Goal: Task Accomplishment & Management: Manage account settings

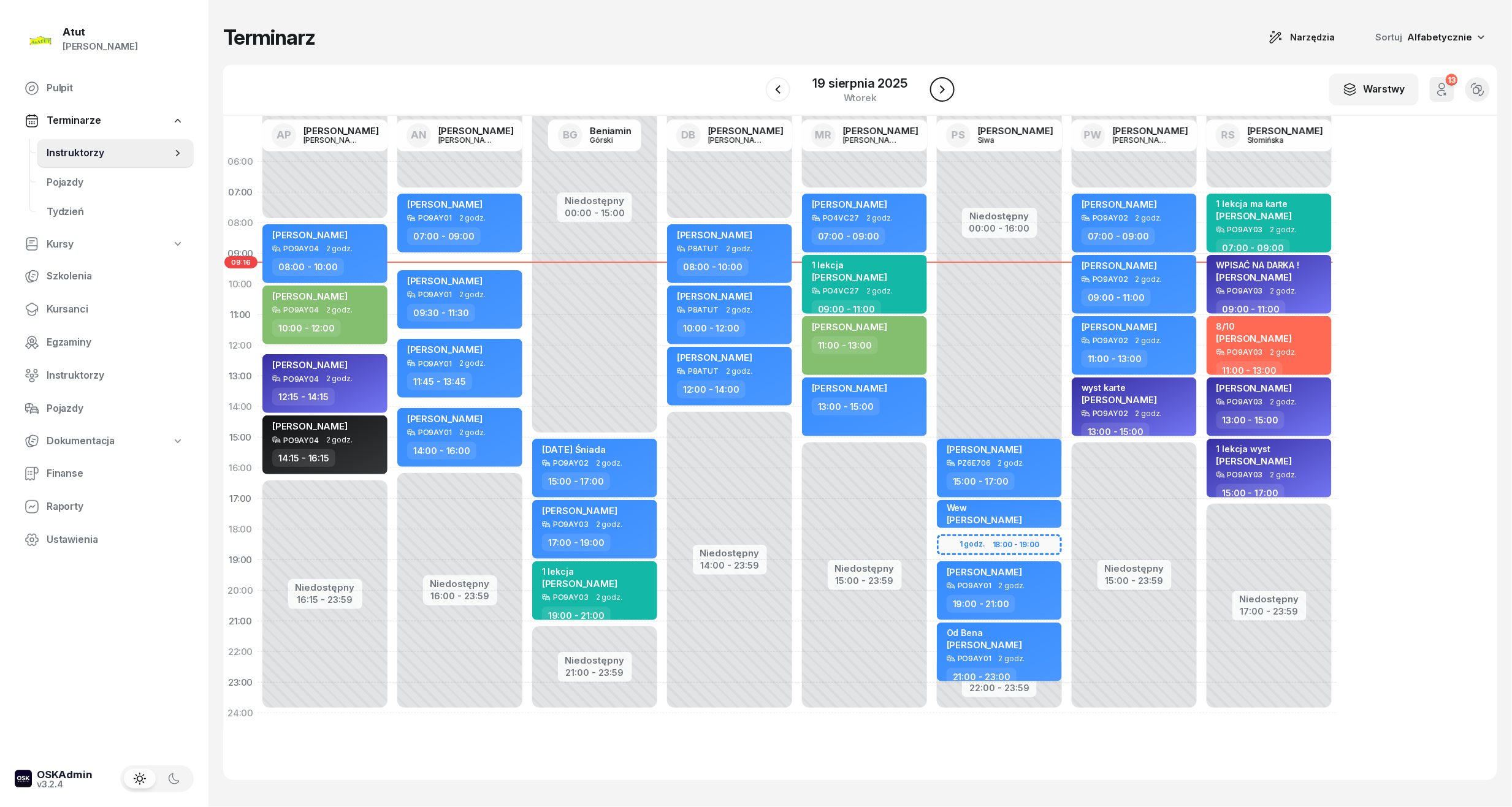
click at [943, 98] on button "button" at bounding box center [943, 90] width 24 height 24
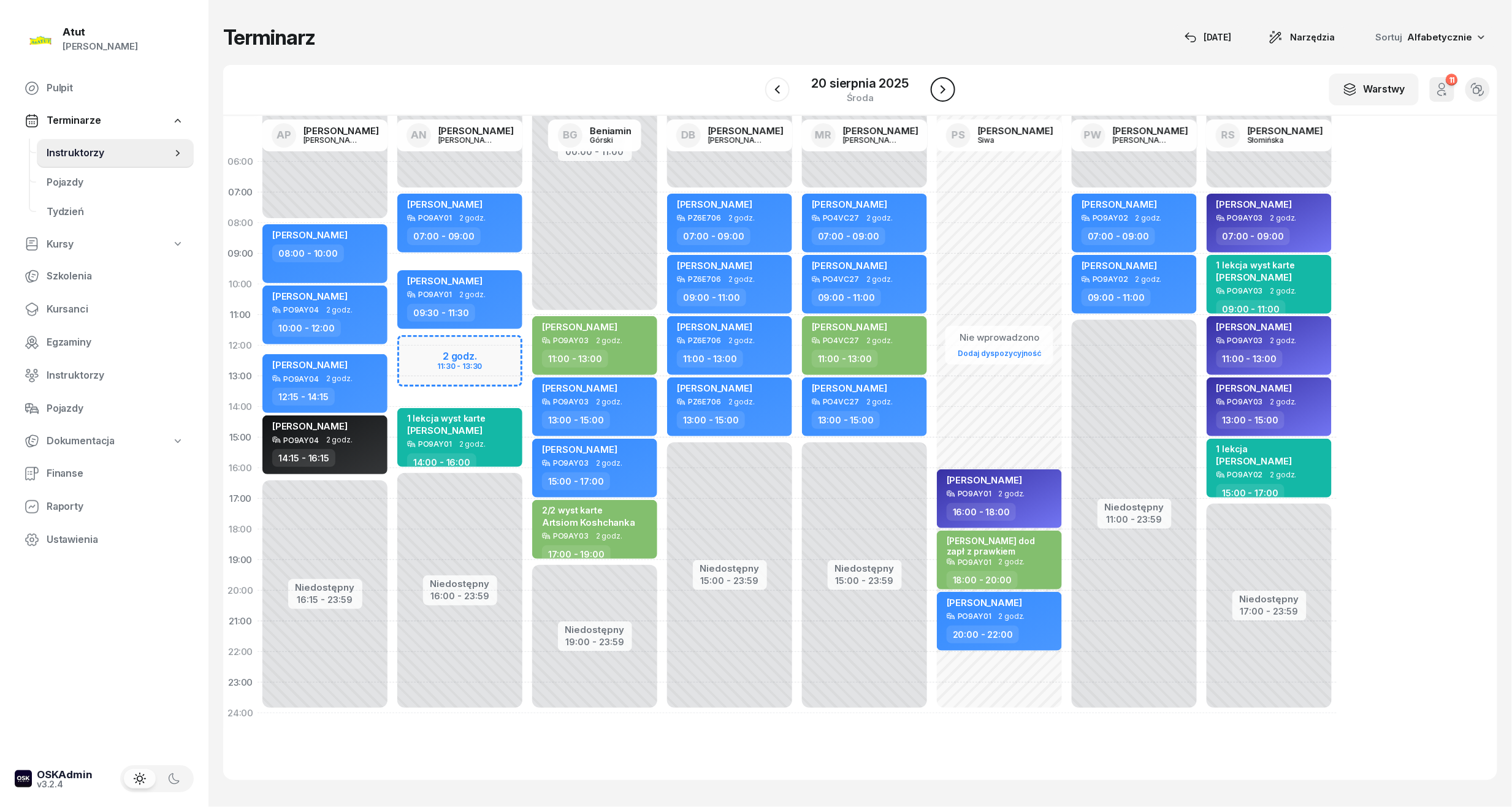
click at [953, 93] on button "button" at bounding box center [943, 90] width 24 height 24
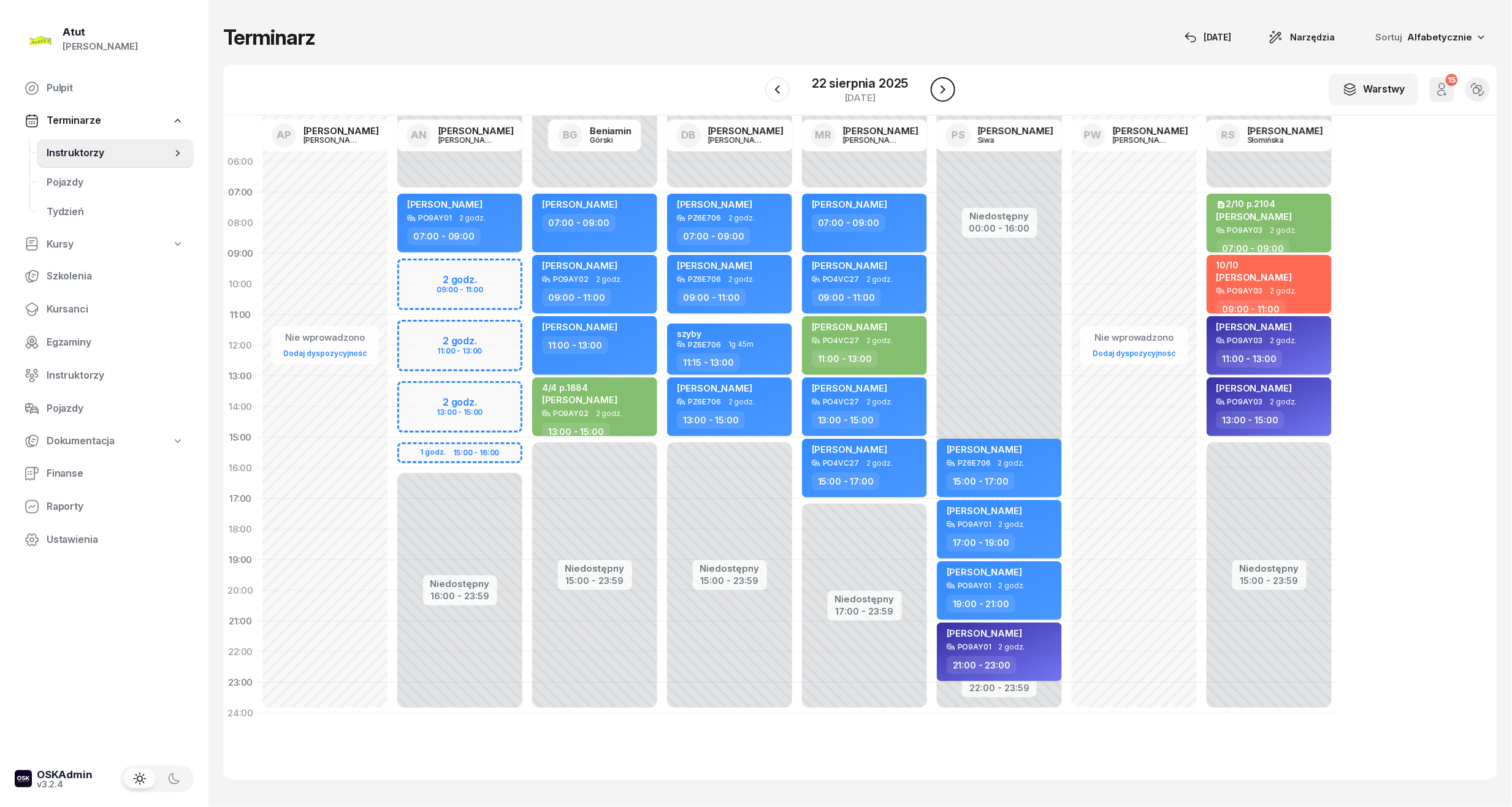
click at [953, 93] on button "button" at bounding box center [943, 90] width 24 height 24
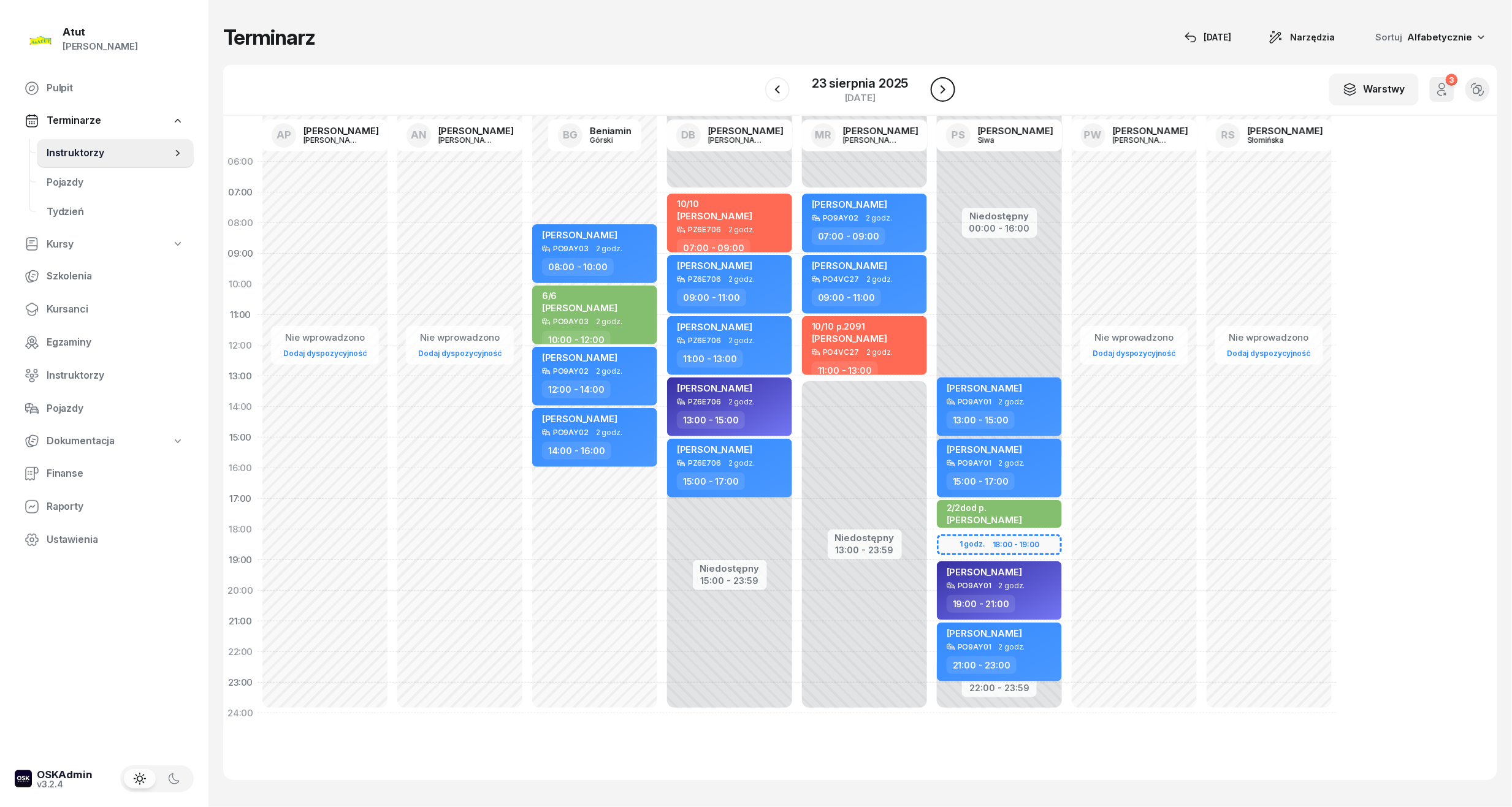
click at [953, 93] on button "button" at bounding box center [943, 90] width 24 height 24
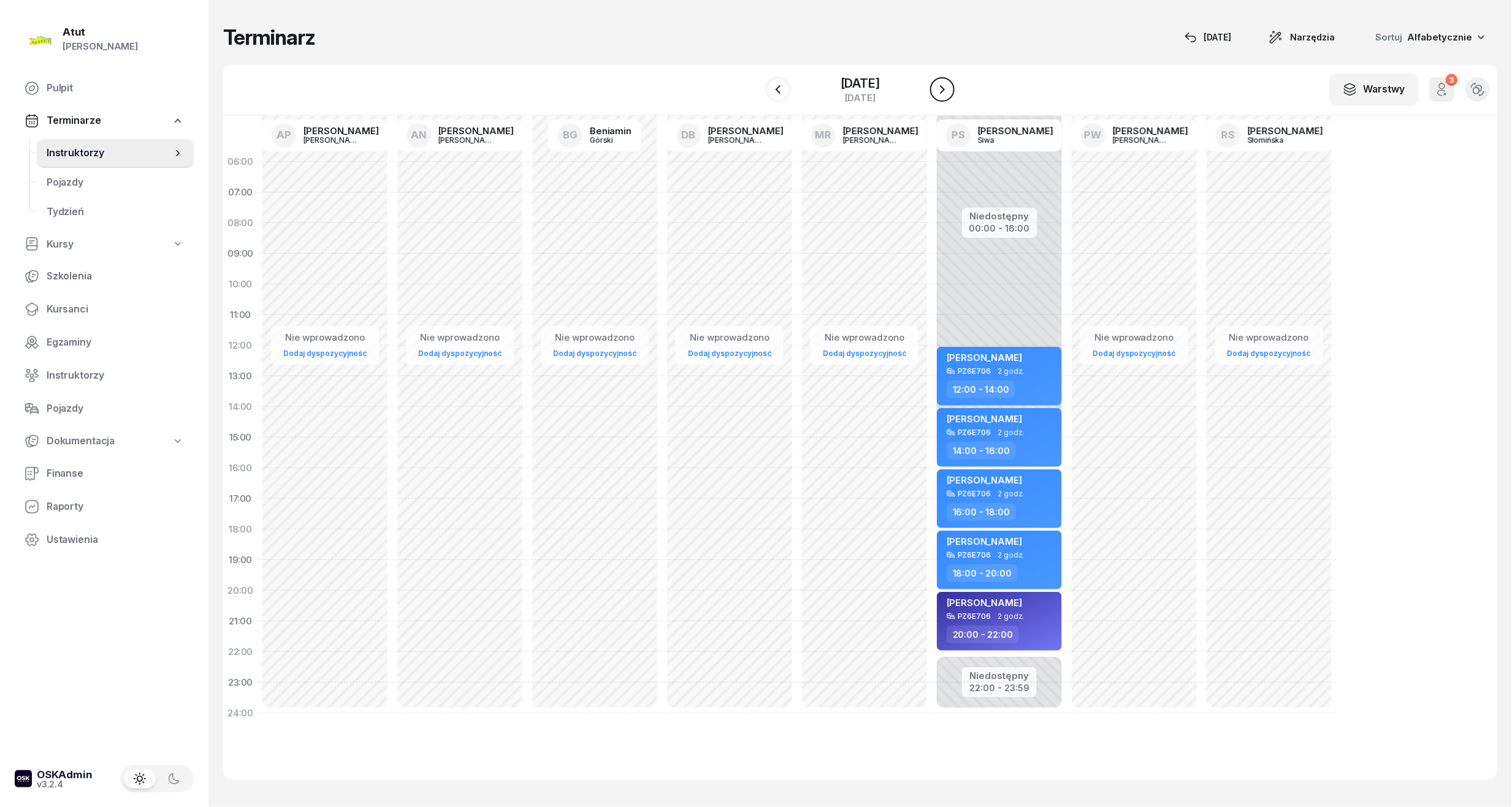
click at [953, 93] on button "button" at bounding box center [943, 90] width 24 height 24
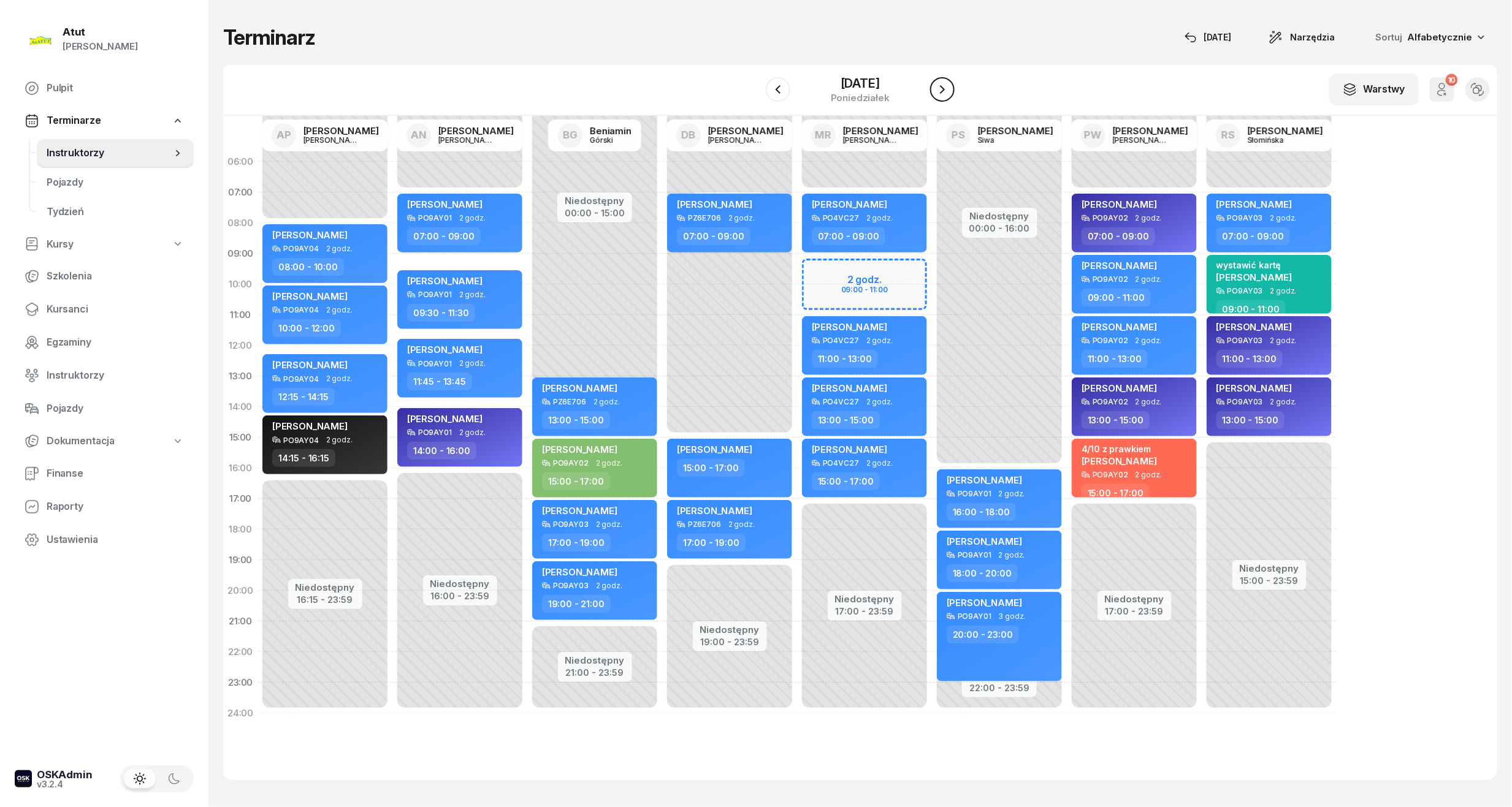
click at [953, 93] on button "button" at bounding box center [943, 90] width 24 height 24
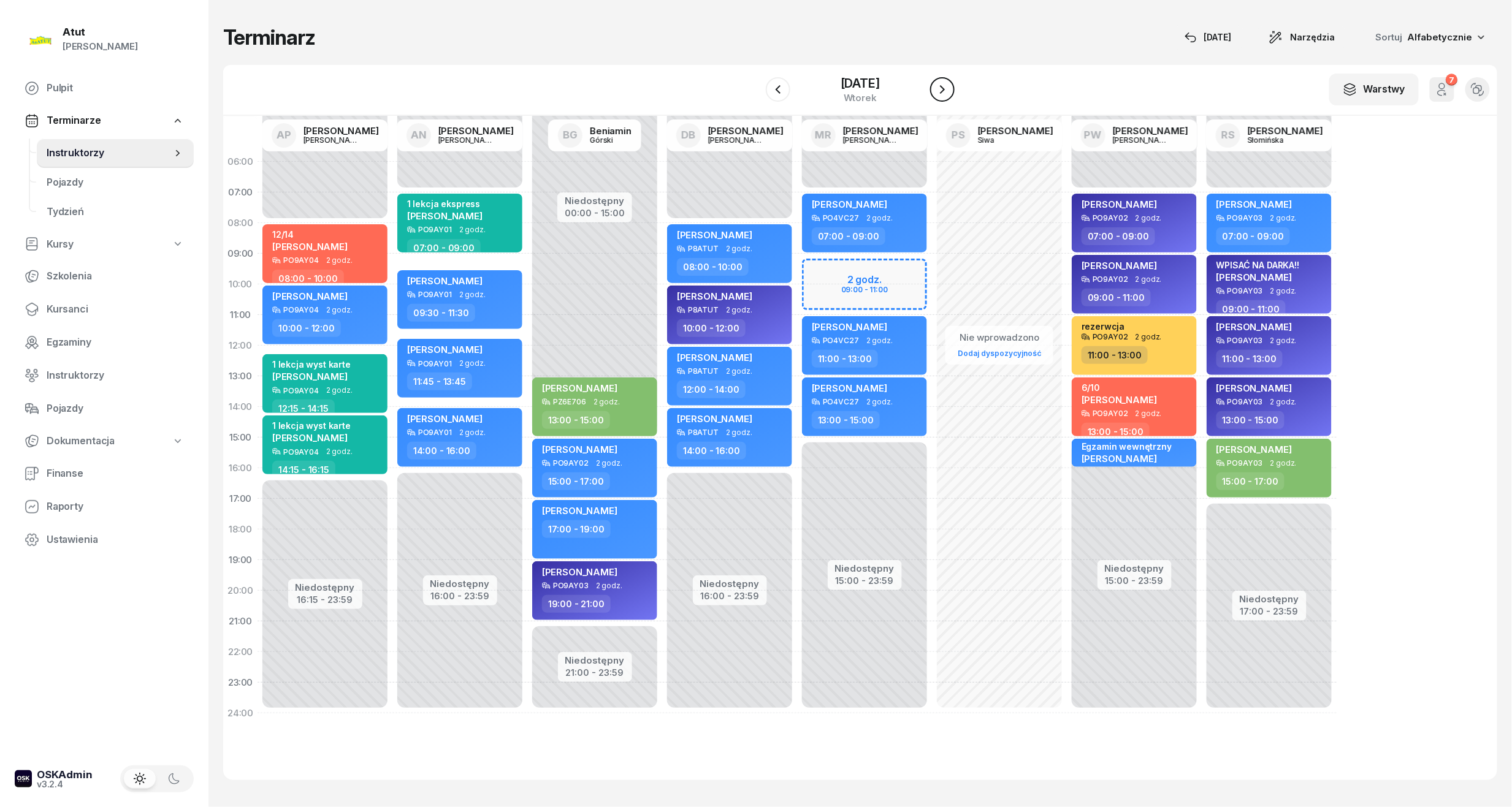
click at [948, 93] on icon "button" at bounding box center [942, 89] width 15 height 15
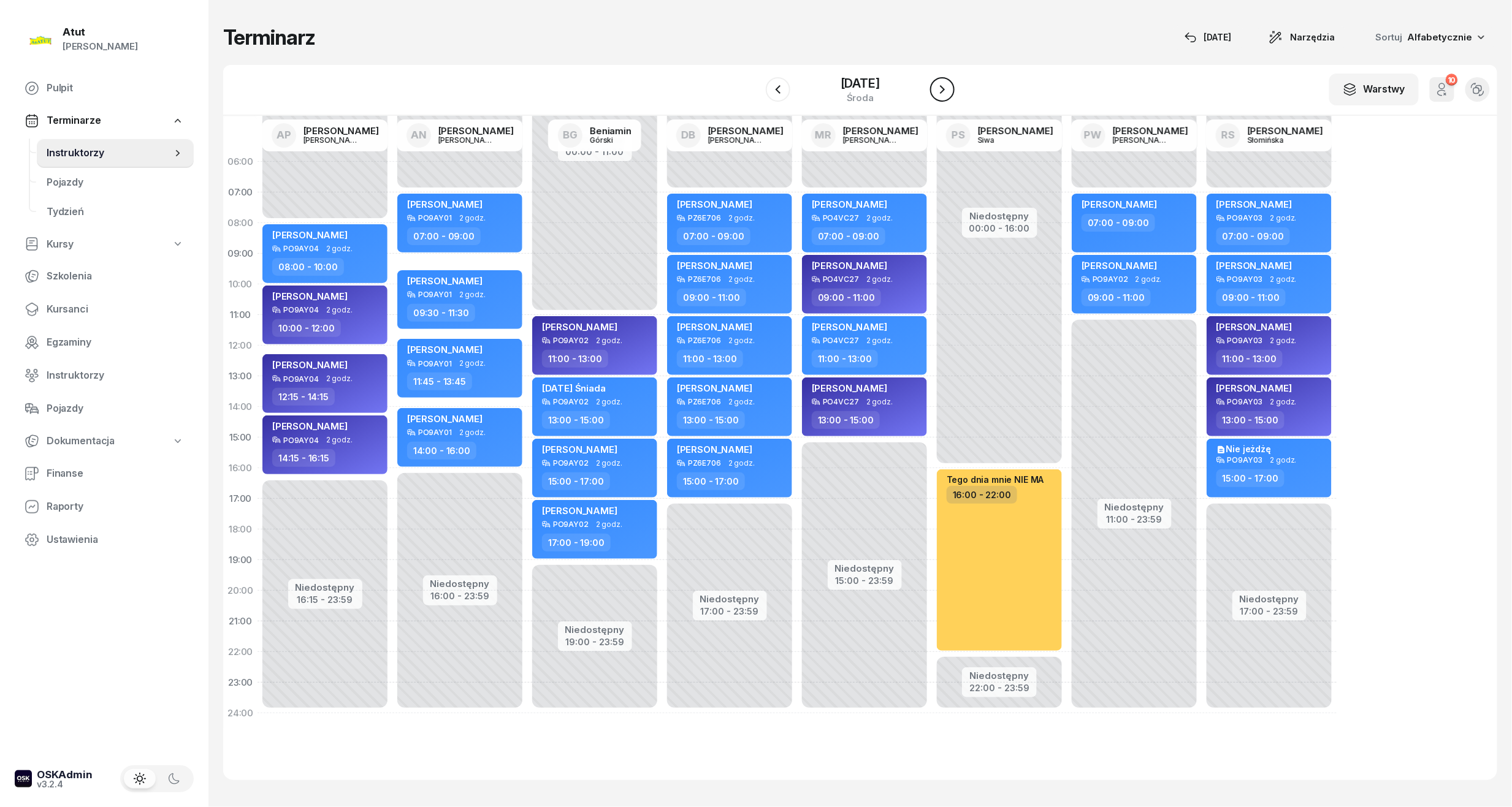
click at [947, 96] on icon "button" at bounding box center [942, 89] width 15 height 15
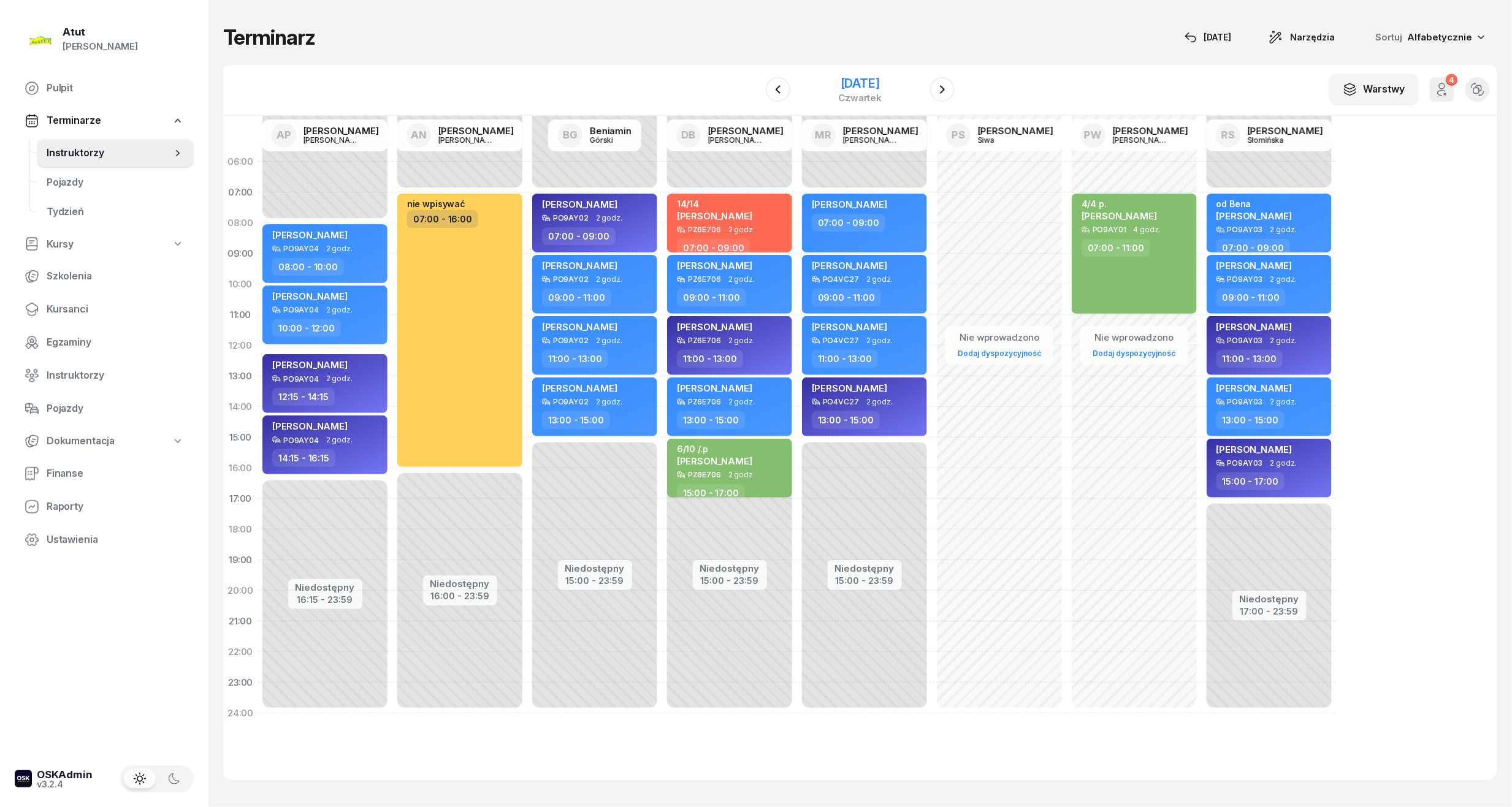
click at [843, 87] on div "[DATE]" at bounding box center [861, 84] width 44 height 12
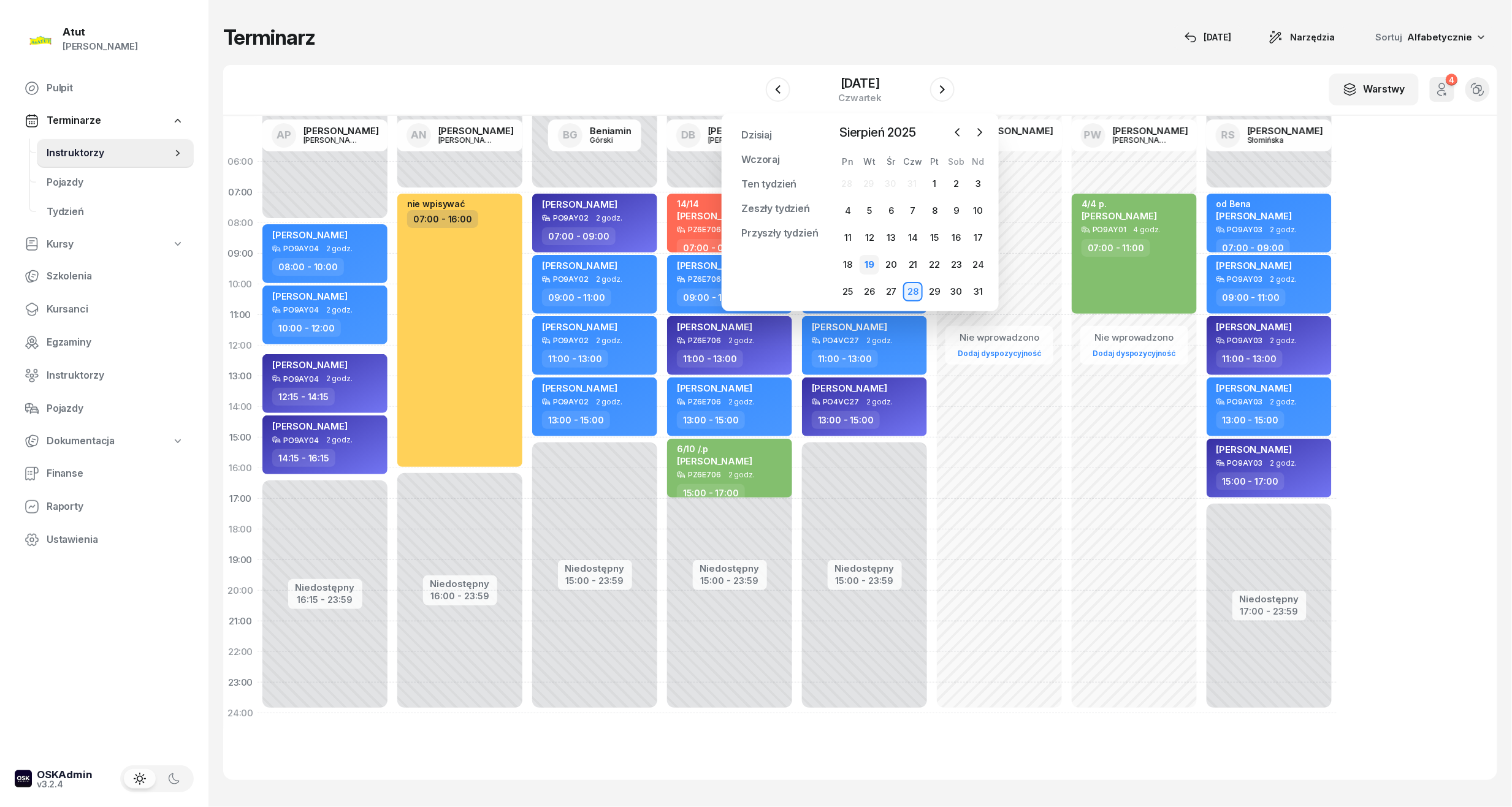
click at [864, 269] on div "19" at bounding box center [869, 264] width 20 height 20
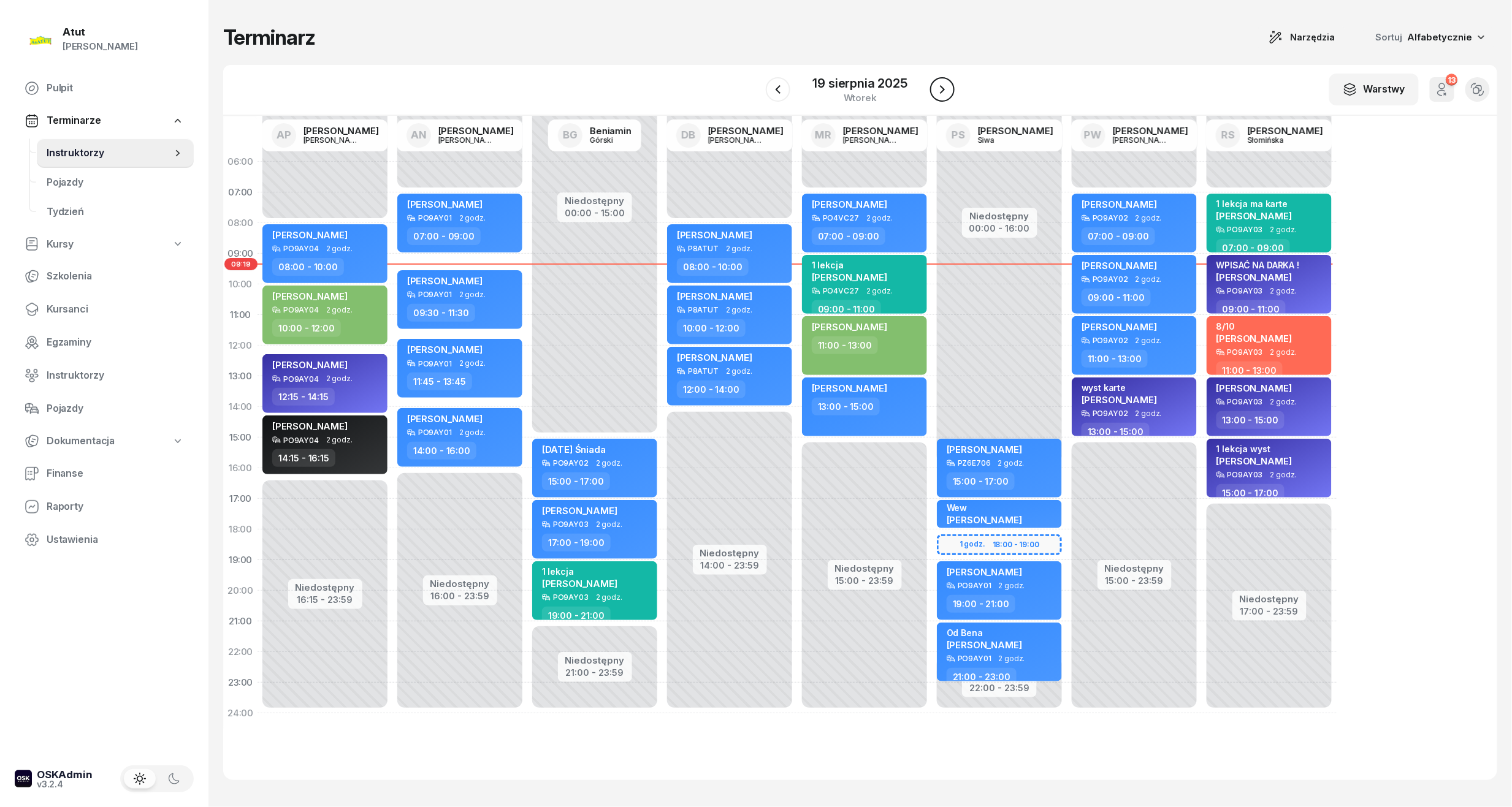
click at [939, 95] on icon "button" at bounding box center [942, 89] width 15 height 15
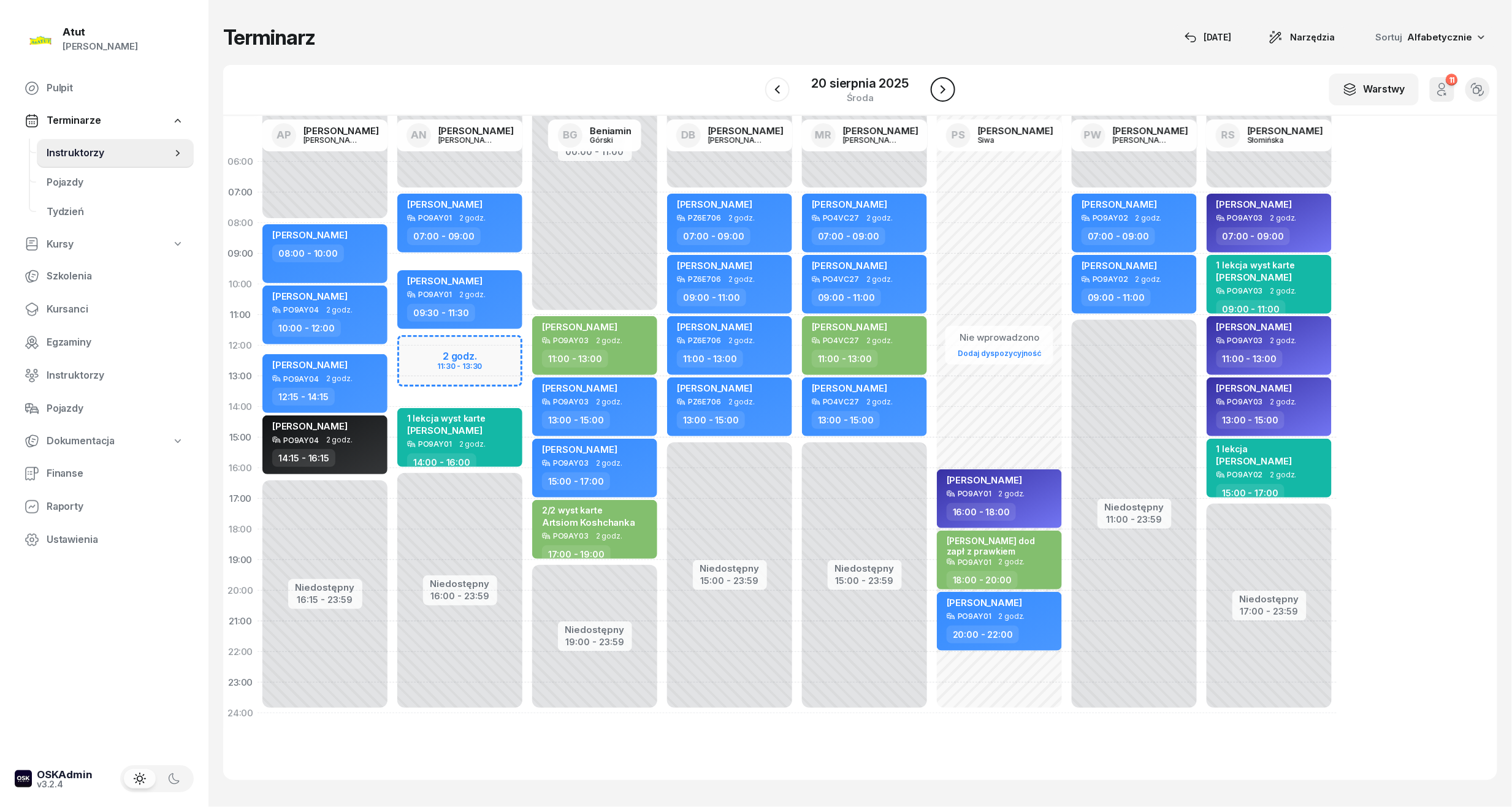
click at [939, 95] on icon "button" at bounding box center [943, 89] width 15 height 15
